Goal: Information Seeking & Learning: Learn about a topic

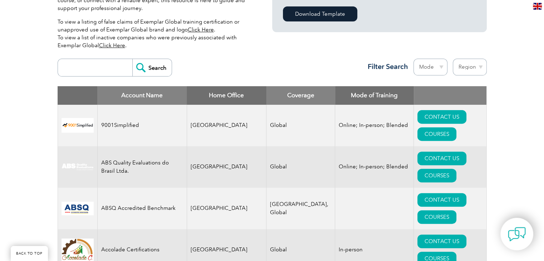
scroll to position [231, 0]
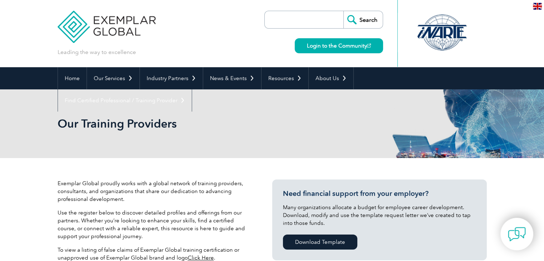
click at [202, 218] on p "Use the register below to discover detailed profiles and offerings from our par…" at bounding box center [154, 224] width 193 height 31
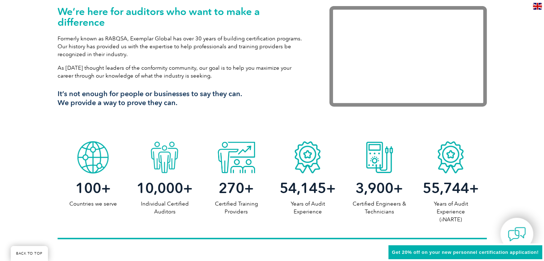
scroll to position [269, 0]
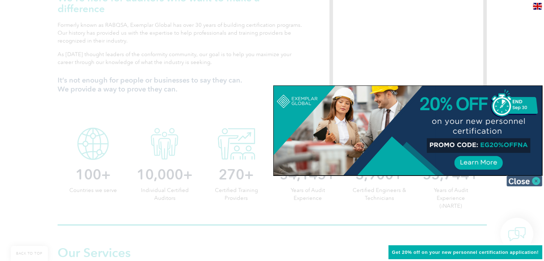
click at [536, 183] on img at bounding box center [524, 181] width 36 height 11
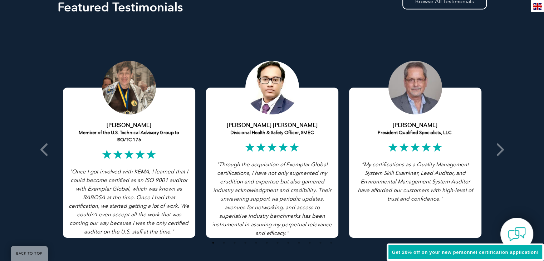
scroll to position [1371, 0]
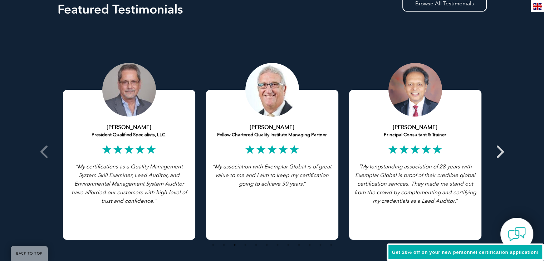
click at [498, 152] on icon at bounding box center [499, 152] width 9 height 0
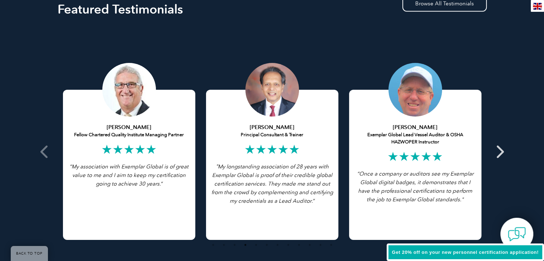
click at [498, 152] on icon at bounding box center [499, 152] width 9 height 0
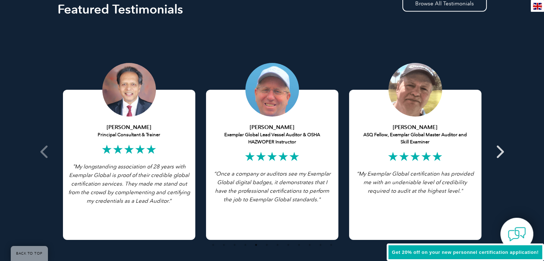
click at [498, 152] on icon at bounding box center [499, 152] width 9 height 0
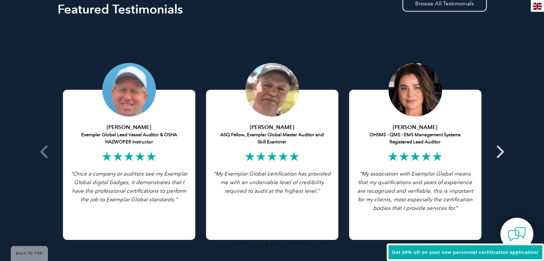
click at [502, 152] on icon at bounding box center [499, 152] width 9 height 0
click at [501, 152] on icon at bounding box center [499, 152] width 9 height 0
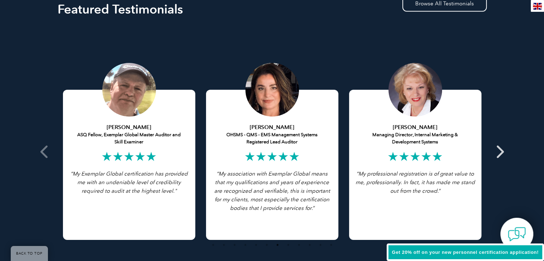
click at [501, 152] on icon at bounding box center [499, 152] width 9 height 0
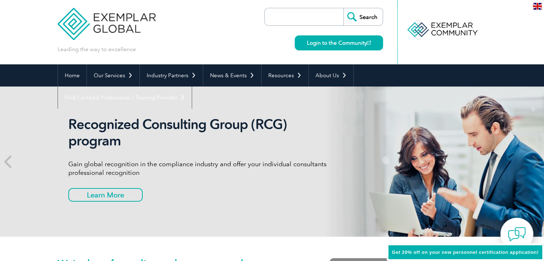
scroll to position [0, 0]
